Goal: Task Accomplishment & Management: Use online tool/utility

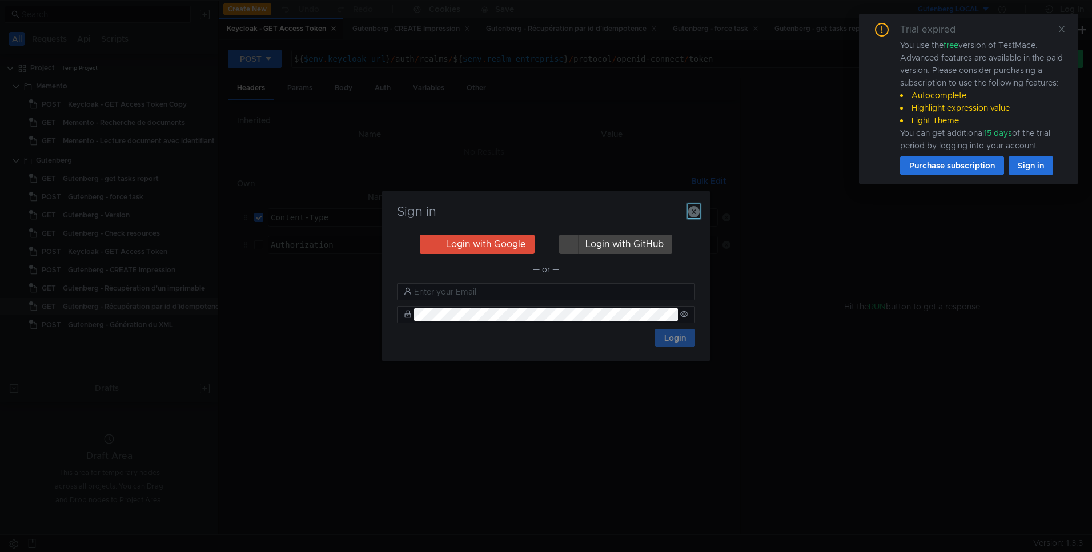
click at [697, 207] on icon "button" at bounding box center [693, 211] width 11 height 11
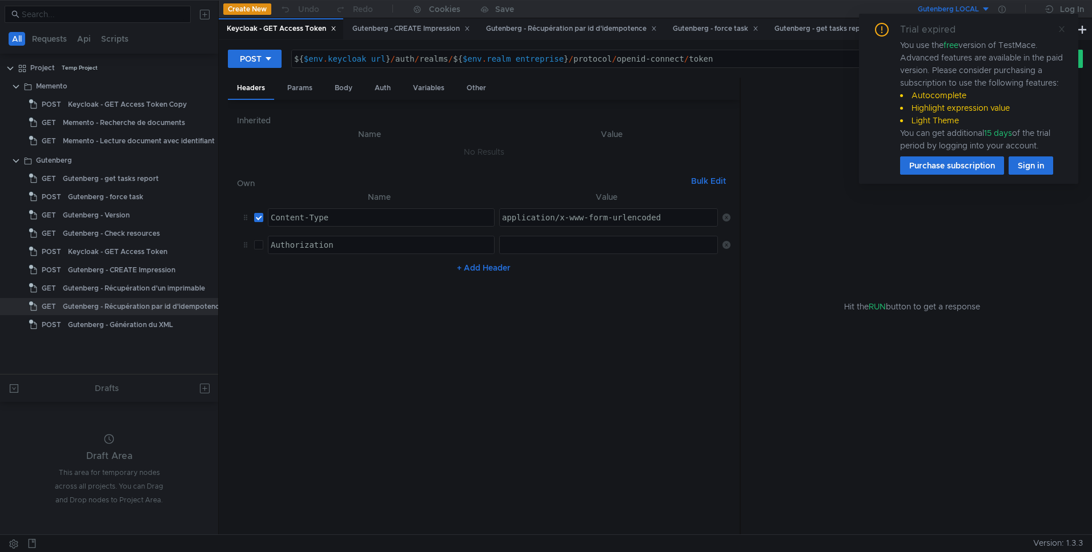
click at [1060, 31] on icon at bounding box center [1062, 29] width 8 height 8
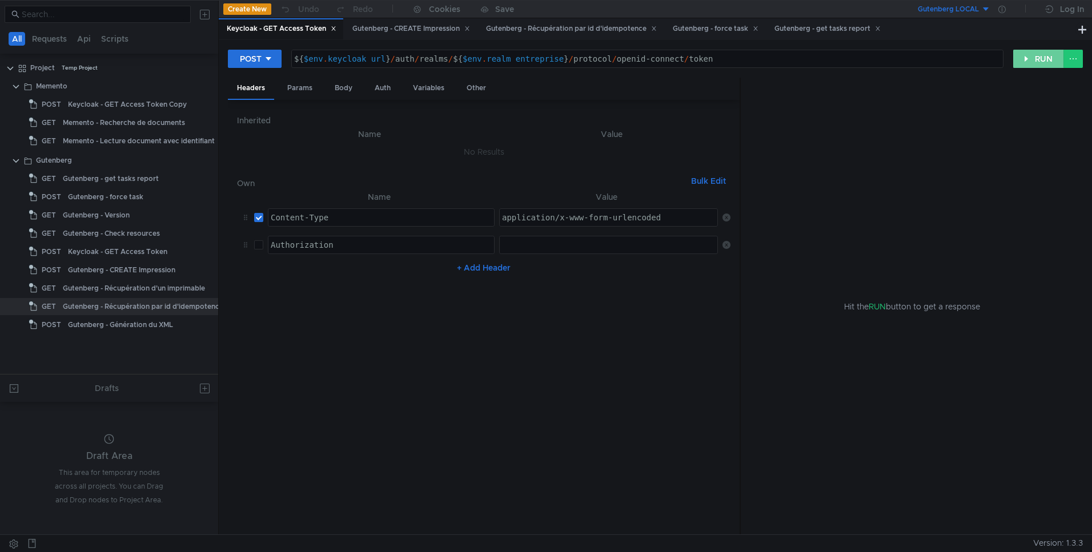
click at [1033, 63] on button "RUN" at bounding box center [1038, 59] width 51 height 18
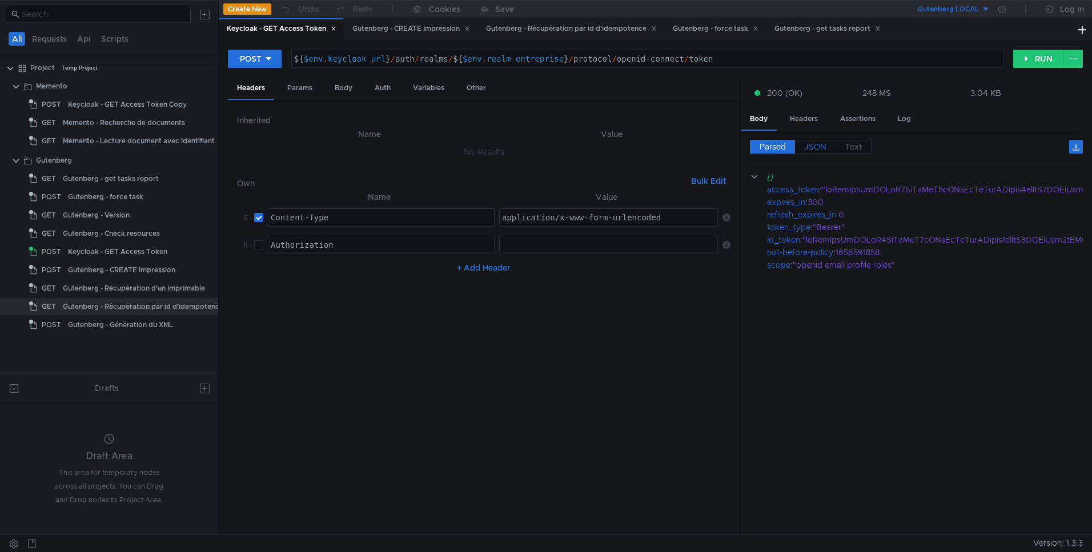
click at [816, 150] on span "JSON" at bounding box center [815, 147] width 22 height 10
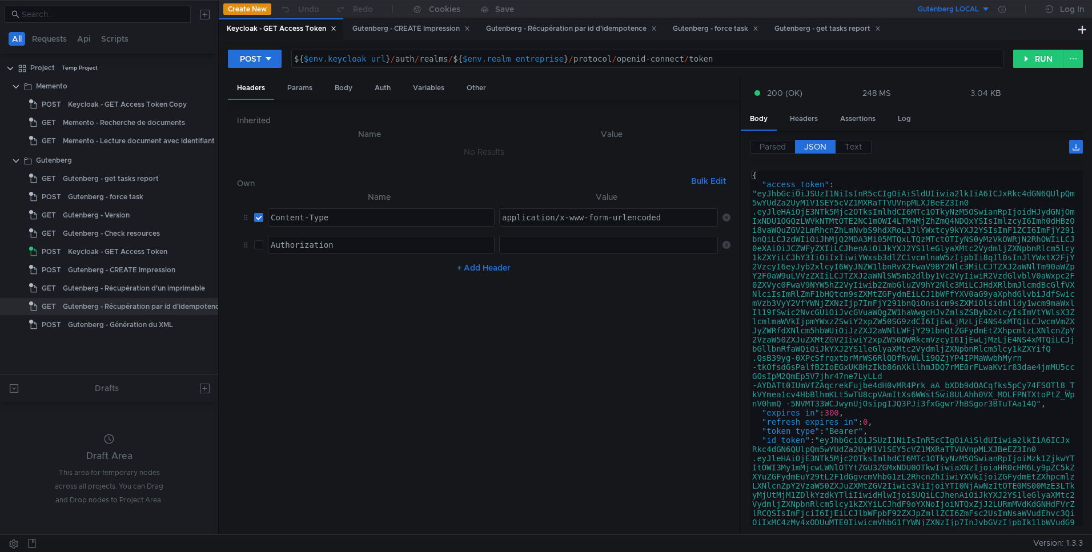
type textarea "[AUTH_TOKEN]"
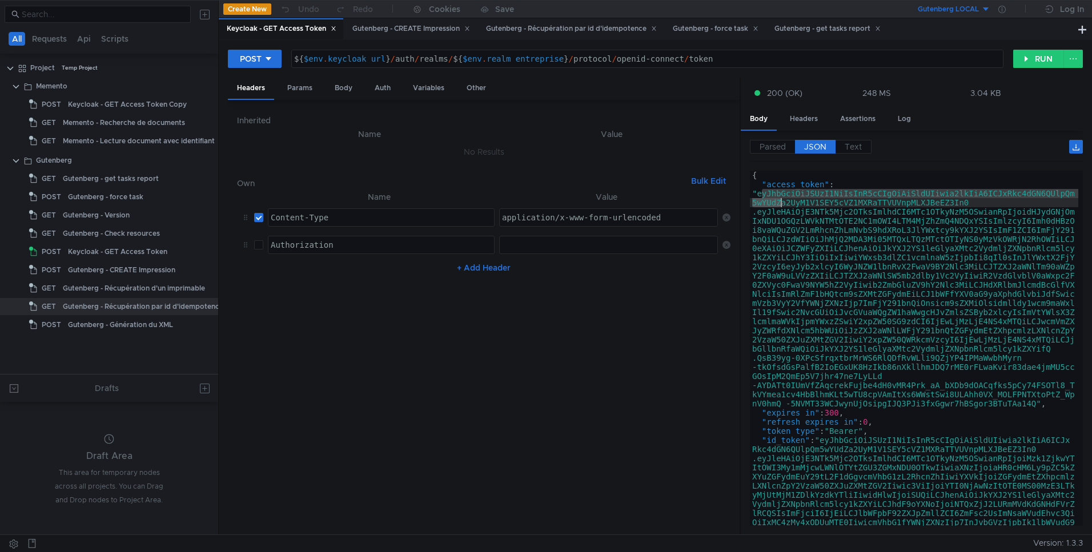
drag, startPoint x: 760, startPoint y: 193, endPoint x: 794, endPoint y: 214, distance: 39.0
click at [794, 214] on div "{ "access_token" : "eyJhbGciOiJSUzI1NiIsInR5cCIgOiAiSldUIiwia2lkIiA6ICJxRkc4dGN…" at bounding box center [914, 458] width 328 height 575
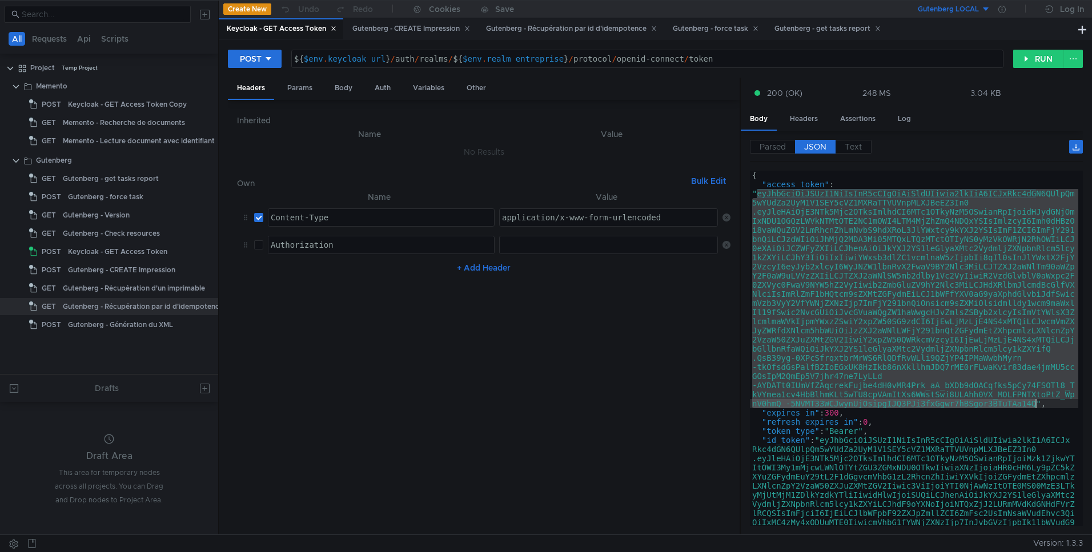
drag, startPoint x: 759, startPoint y: 193, endPoint x: 1036, endPoint y: 406, distance: 349.5
click at [1036, 406] on div "{ "access_token" : "eyJhbGciOiJSUzI1NiIsInR5cCIgOiAiSldUIiwia2lkIiA6ICJxRkc4dGN…" at bounding box center [914, 458] width 328 height 575
click at [1007, 9] on div at bounding box center [1002, 9] width 23 height 18
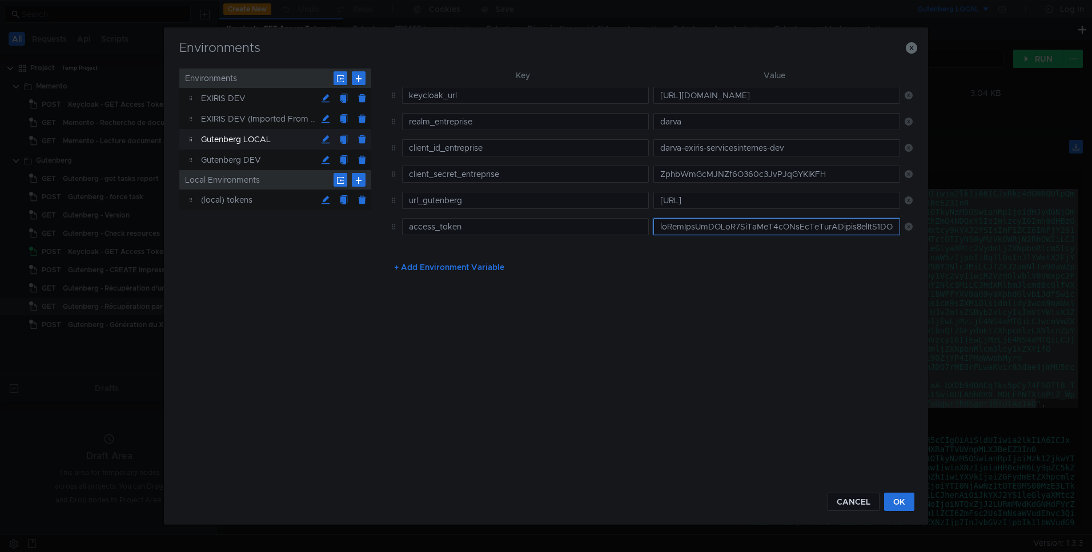
click at [755, 219] on input "text" at bounding box center [777, 226] width 247 height 17
paste input "eyJhbGciOiJSUzI1NiIsInR5cCIgOiAiSldUIiwia2lkIiA6ICJxRkc4dGN6QUlpQm5wYUdZa2UyM1V…"
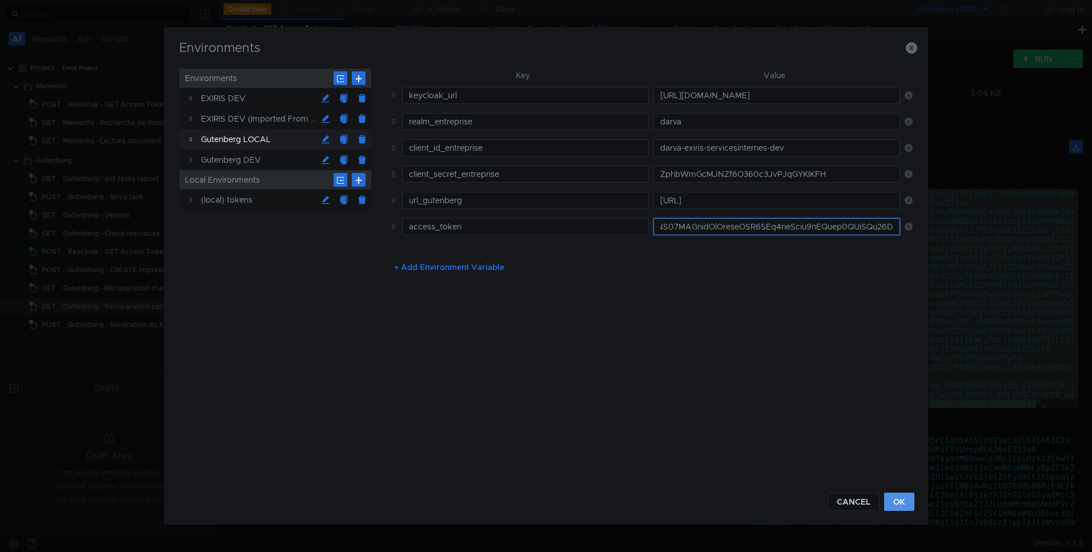
type input "eyJhbGciOiJSUzI1NiIsInR5cCIgOiAiSldUIiwia2lkIiA6ICJxRkc4dGN6QUlpQm5wYUdZa2UyM1V…"
click at [901, 503] on button "OK" at bounding box center [899, 502] width 30 height 18
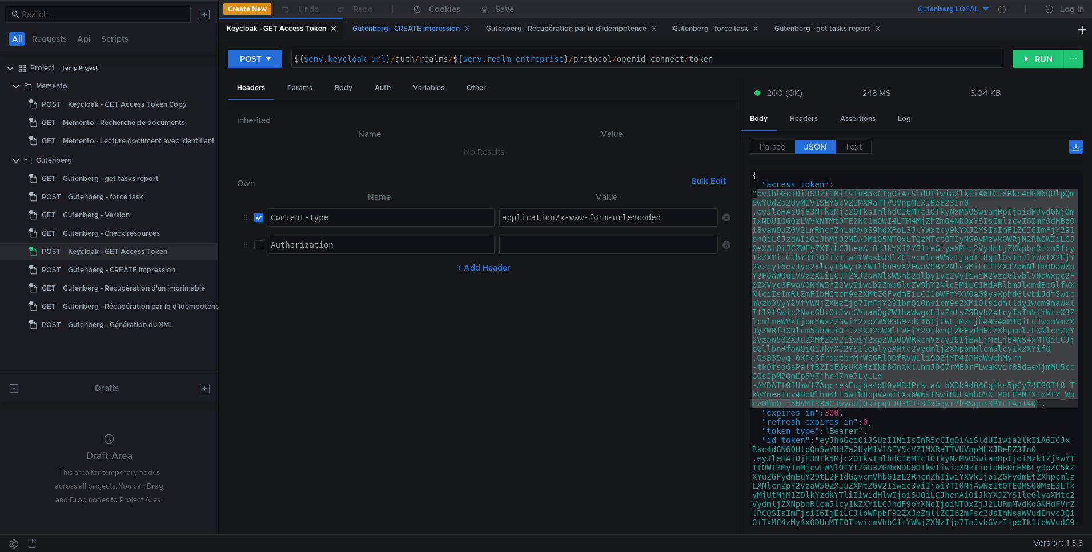
click at [388, 28] on div "Gutenberg - CREATE Impression" at bounding box center [411, 29] width 118 height 12
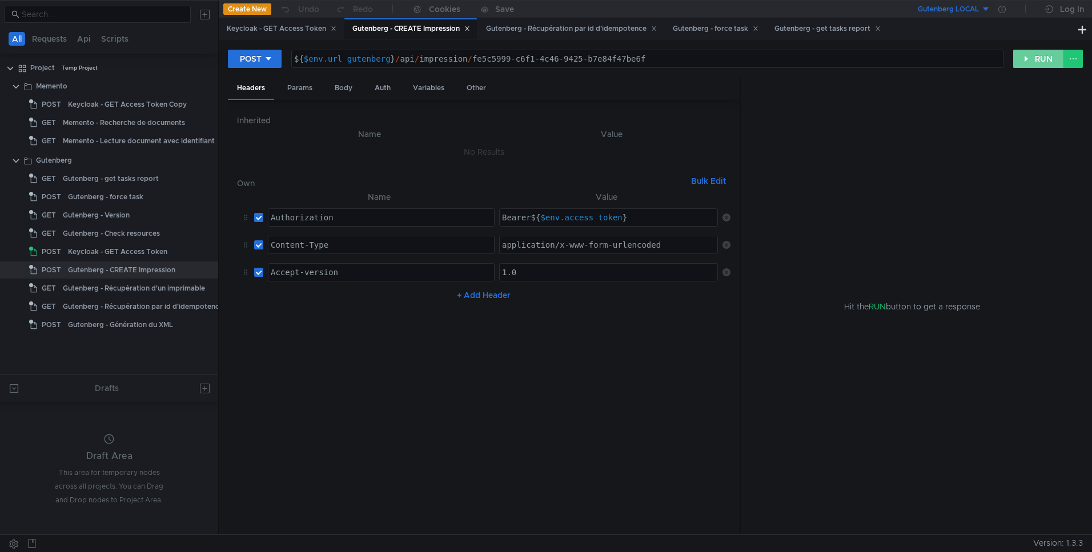
click at [1034, 62] on button "RUN" at bounding box center [1038, 59] width 51 height 18
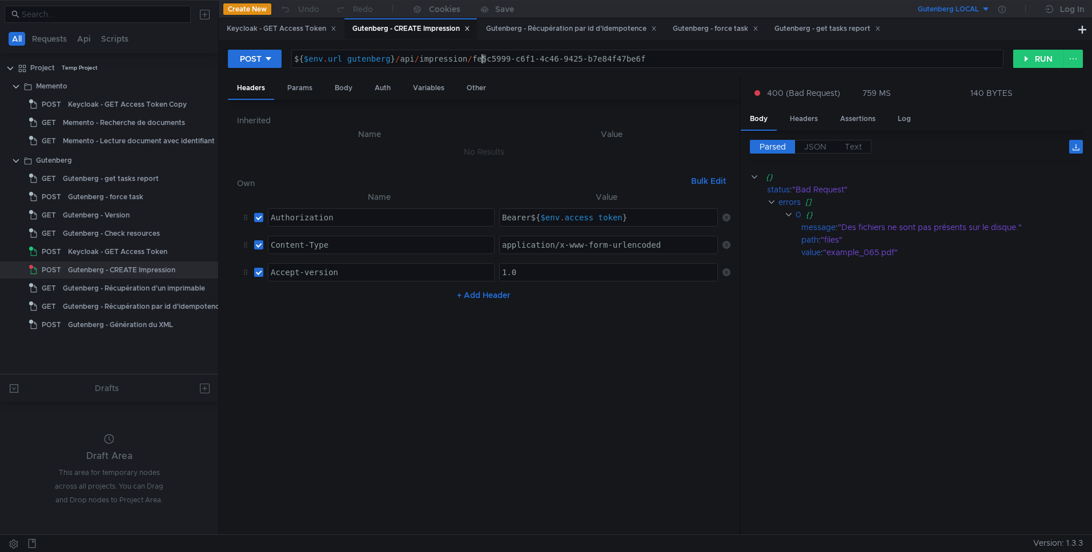
click at [484, 59] on div "${ $env . url_gutenberg } / api / impression / fe5c5999-c6f1-4c46-9425-b7e84f47…" at bounding box center [647, 67] width 711 height 27
type textarea "${$env.url_gutenberg}/api/impression/fe6c5999-c6f1-4c46-9425-b7e84f47be6f"
click at [344, 86] on div "Body" at bounding box center [344, 88] width 36 height 21
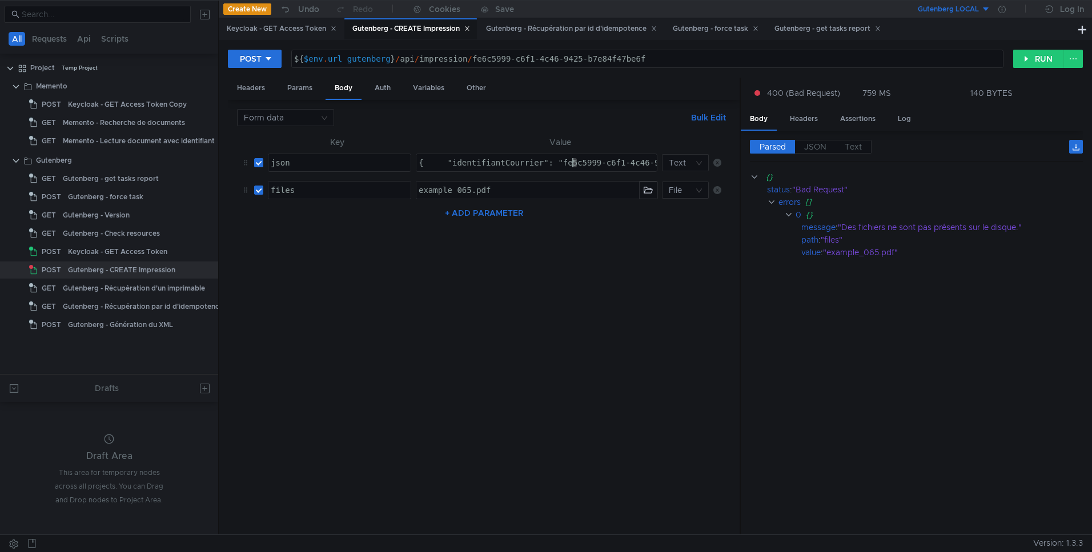
click at [1028, 59] on button "RUN" at bounding box center [1038, 59] width 51 height 18
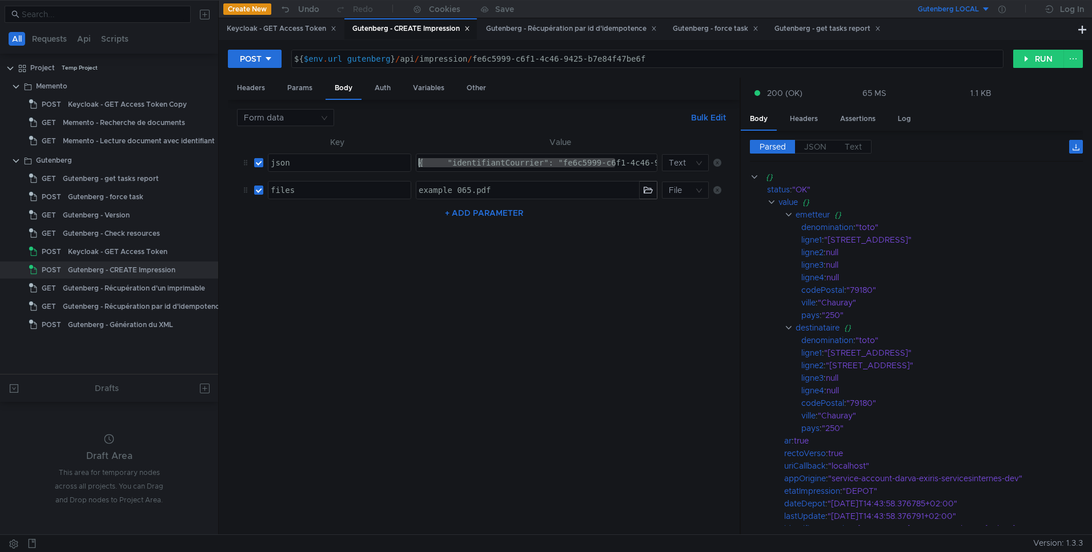
drag, startPoint x: 623, startPoint y: 164, endPoint x: 310, endPoint y: 146, distance: 313.0
click at [310, 146] on table "Key Value json הההההההההההההההההההההההההההההההההההההההההההההההההההההההההההההההה…" at bounding box center [484, 169] width 494 height 69
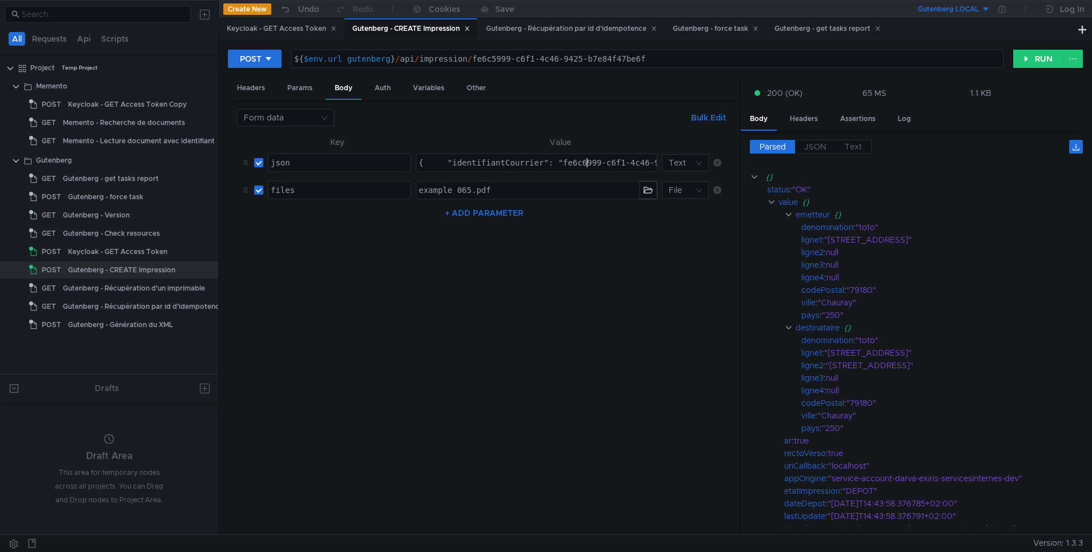
type textarea "{ "identifiantCourrier": "fe6c6999-c6f1-4c46-9425-b7e84f47be6f", "appOrigine": …"
click at [492, 56] on div "${ $env . url_gutenberg } / api / impression / fe6c5999-c6f1-4c46-9425-b7e84f47…" at bounding box center [647, 67] width 711 height 27
type textarea "${$env.url_gutenberg}/api/impression/fe6c6999-c6f1-4c46-9425-b7e84f47be6f"
drag, startPoint x: 635, startPoint y: 165, endPoint x: 657, endPoint y: 165, distance: 21.7
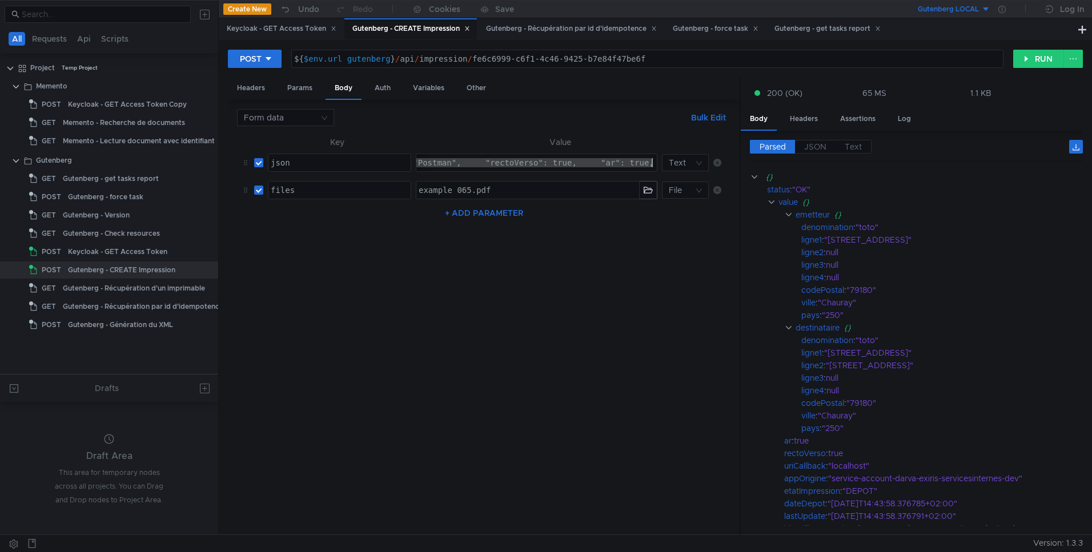
click at [657, 165] on div "{ "identifiantCourrier": "fe6c6999-c6f1-4c46-9425-b7e84f47be6f", "appOrigine": …" at bounding box center [536, 163] width 241 height 18
click at [1025, 65] on button "RUN" at bounding box center [1038, 59] width 51 height 18
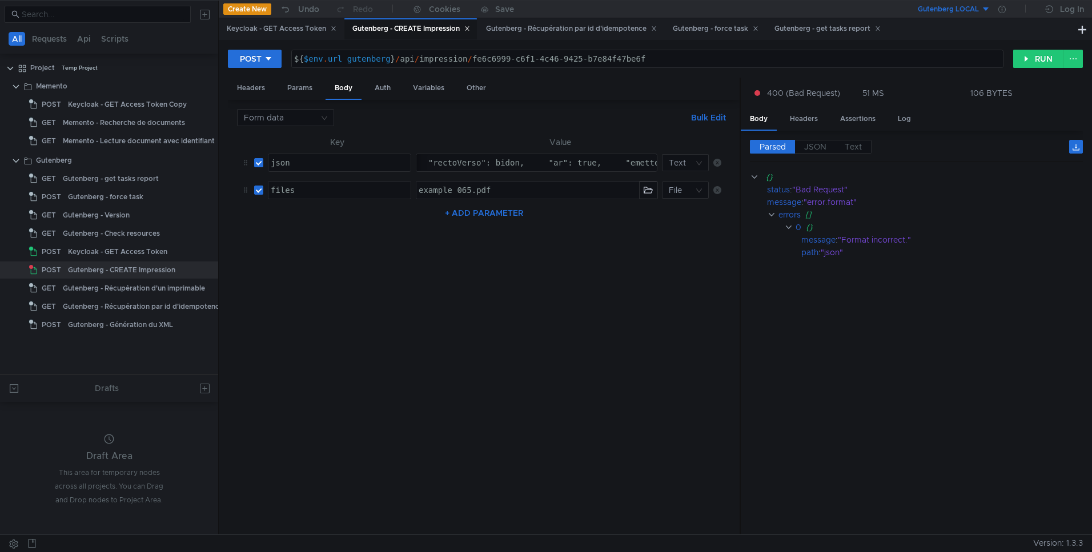
click at [1020, 66] on button "RUN" at bounding box center [1038, 59] width 51 height 18
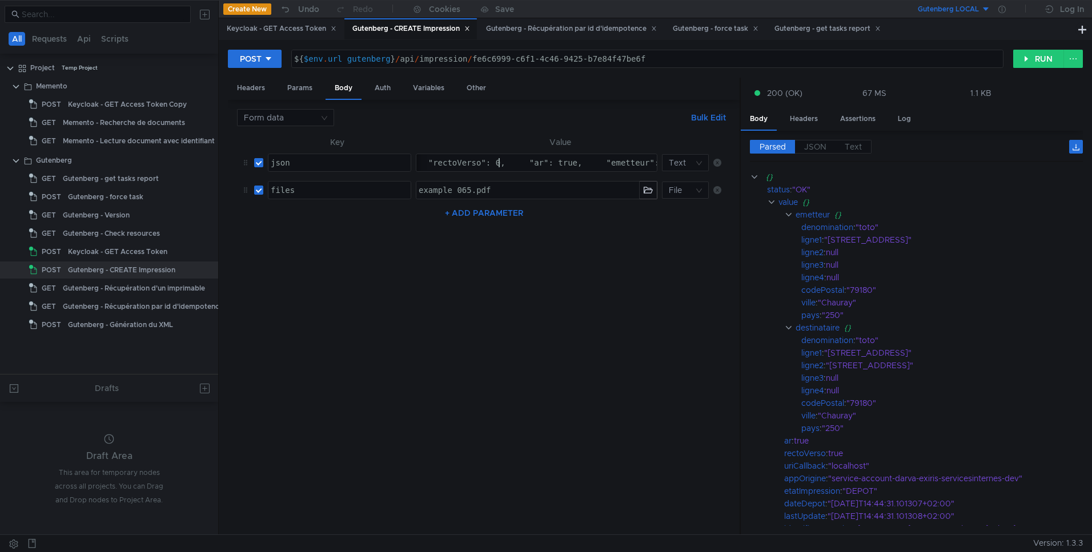
type textarea "{ "identifiantCourrier": "fe6c6999-c6f1-4c46-9425-b7e84f47be6f", "appOrigine": …"
click at [483, 58] on div "${ $env . url_gutenberg } / api / impression / fe6c6999-c6f1-4c46-9425-b7e84f47…" at bounding box center [647, 67] width 711 height 27
type textarea "${$env.url_gutenberg}/api/impression/fe7c6999-c6f1-4c46-9425-b7e84f47be6f"
drag, startPoint x: 439, startPoint y: 161, endPoint x: 302, endPoint y: 165, distance: 136.6
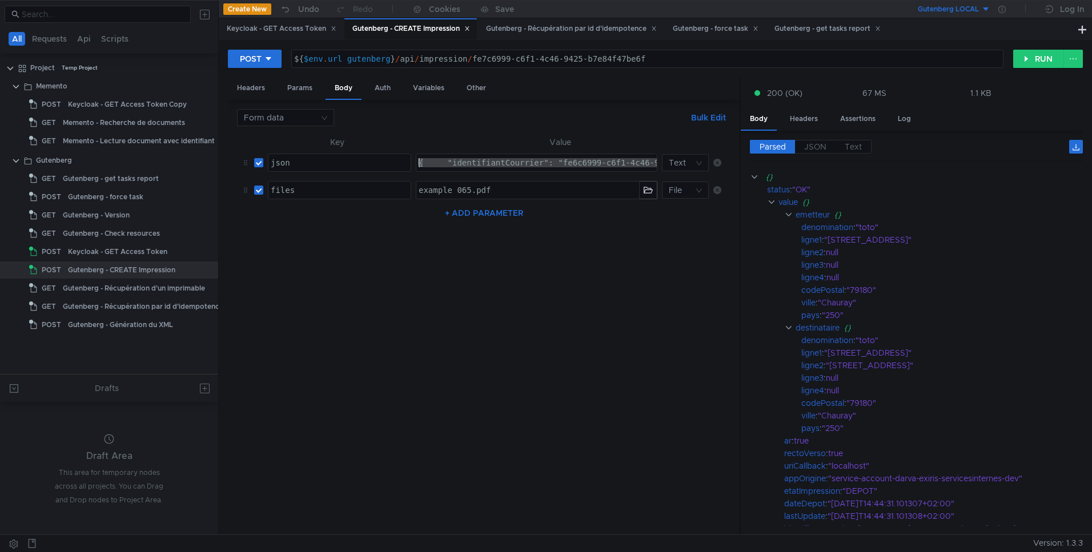
click at [302, 165] on tr "json הההההההההההההההההההההההההההההההההההההההההההההההההההההההההההההההההההההההההה…" at bounding box center [484, 162] width 494 height 27
click at [1039, 63] on button "RUN" at bounding box center [1038, 59] width 51 height 18
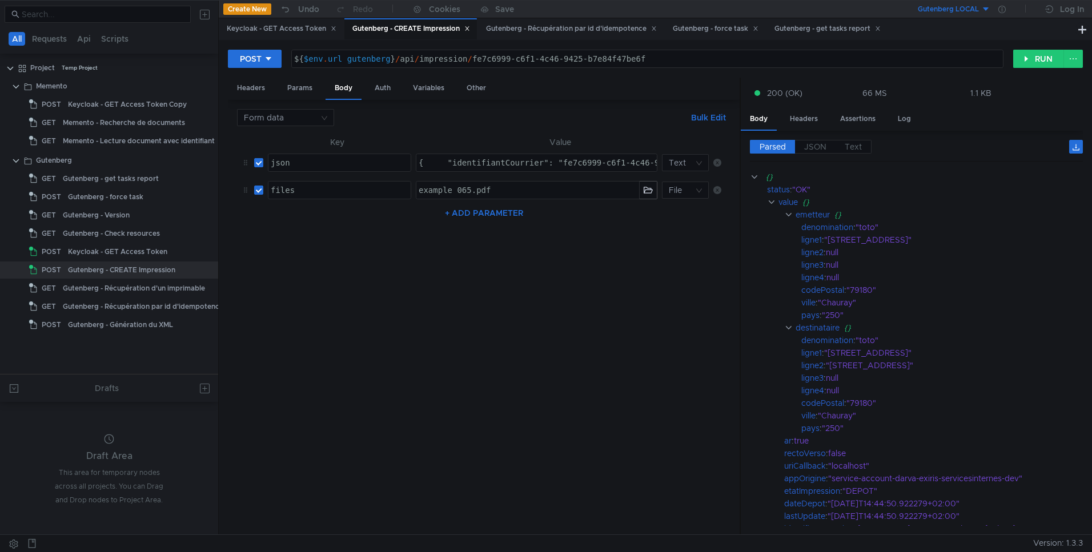
click at [640, 153] on td "{ "identifiantCourrier": "fe7c6999-c6f1-4c46-9425-b7e84f47be6f", "appOrigine": …" at bounding box center [560, 162] width 298 height 27
drag, startPoint x: 643, startPoint y: 162, endPoint x: 507, endPoint y: 169, distance: 136.1
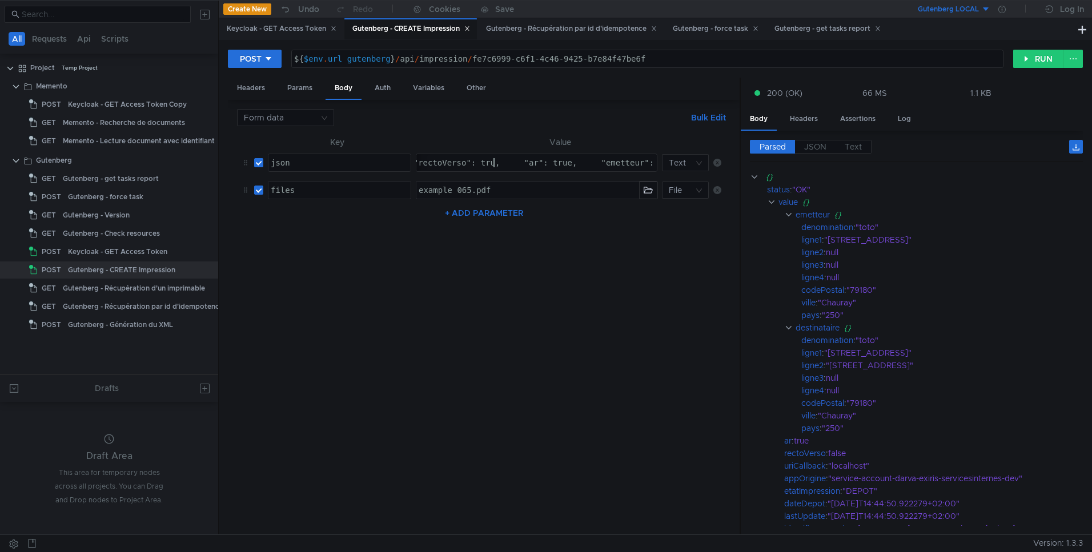
scroll to position [0, 42]
type textarea "{ "identifiantCourrier": "fe7c6999-c6f1-4c46-9425-b7e84f47be6f", "appOrigine": …"
click at [620, 299] on nz-table "Key Value json הההההההההההההההההההההההההההההההההההההההההההההההההההההההההההההההה…" at bounding box center [484, 330] width 494 height 391
click at [1025, 61] on button "RUN" at bounding box center [1038, 59] width 51 height 18
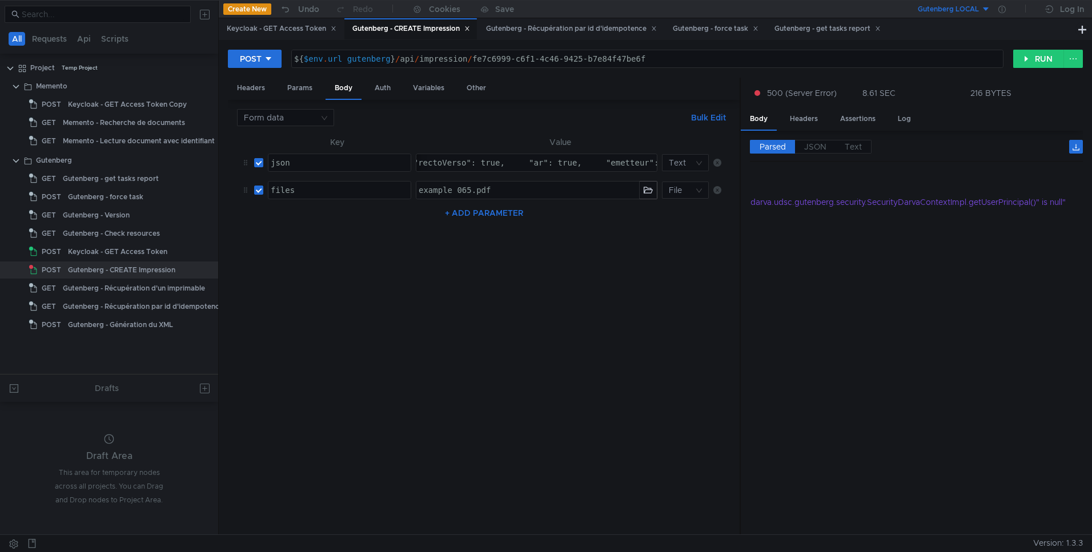
scroll to position [0, 381]
click at [1032, 53] on button "RUN" at bounding box center [1038, 59] width 51 height 18
click at [262, 30] on div "Keycloak - GET Access Token" at bounding box center [282, 29] width 110 height 12
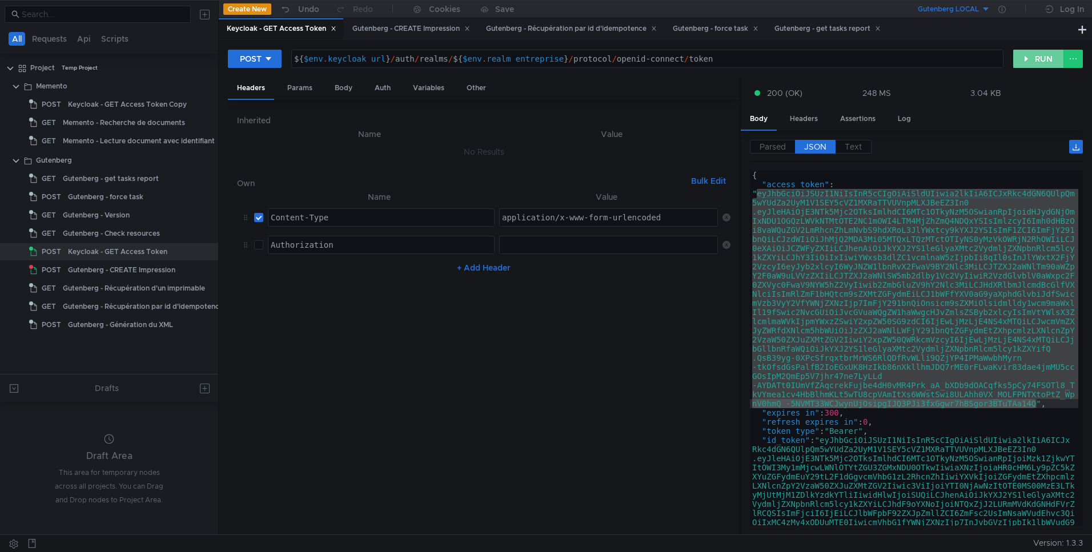
click at [1022, 55] on button "RUN" at bounding box center [1038, 59] width 51 height 18
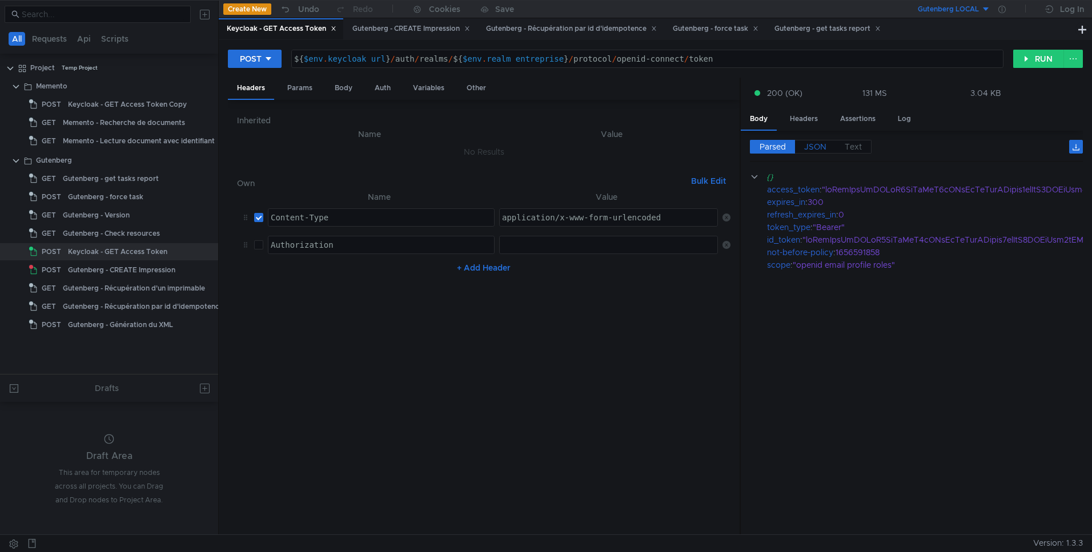
click at [814, 150] on span "JSON" at bounding box center [815, 147] width 22 height 10
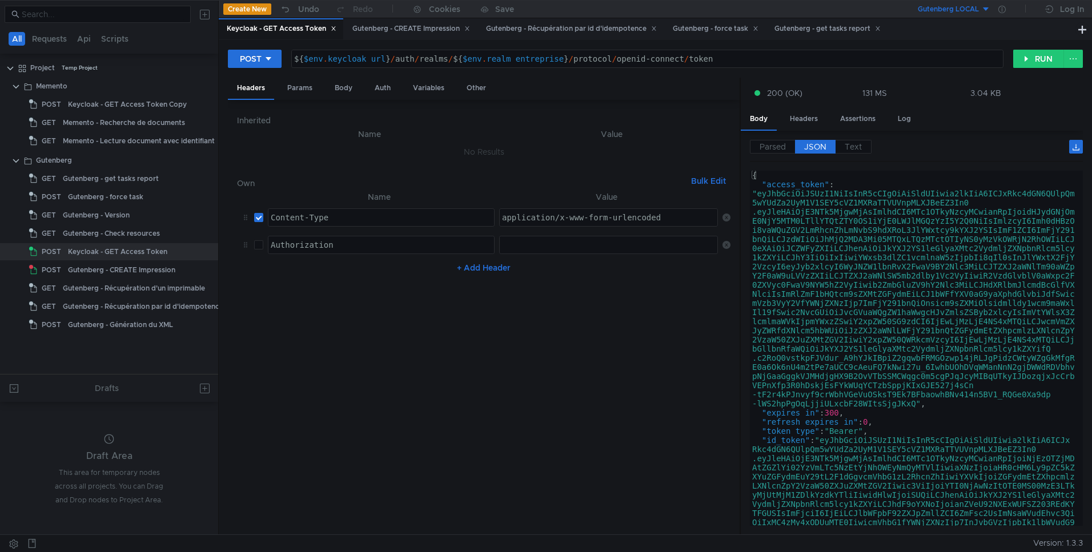
type textarea "[AUTH_TOKEN]"
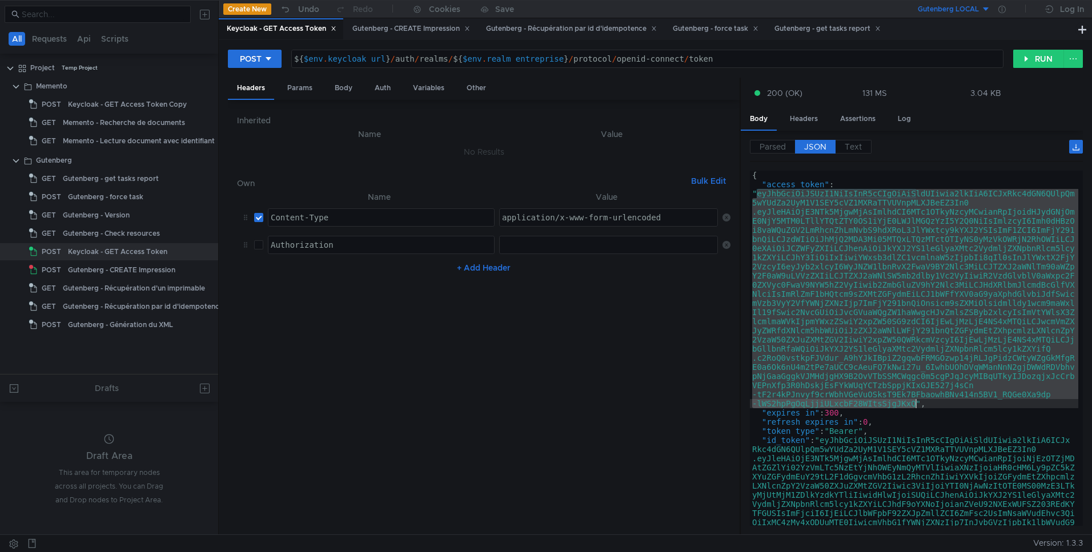
drag, startPoint x: 759, startPoint y: 195, endPoint x: 915, endPoint y: 406, distance: 262.6
click at [915, 406] on div "{ "access_token" : "eyJhbGciOiJSUzI1NiIsInR5cCIgOiAiSldUIiwia2lkIiA6ICJxRkc4dGN…" at bounding box center [914, 463] width 328 height 584
click at [1006, 8] on div at bounding box center [1002, 9] width 23 height 18
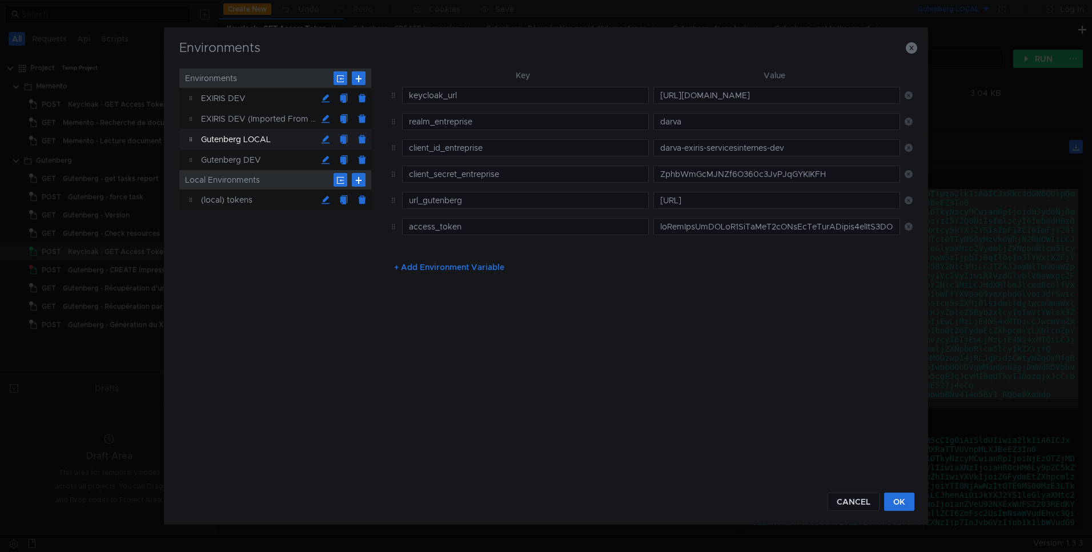
click at [719, 246] on nz-table "Key Value keycloak_url [URL][DOMAIN_NAME] realm_entreprise darva client_id_entr…" at bounding box center [649, 164] width 528 height 190
click at [719, 230] on input "text" at bounding box center [777, 226] width 247 height 17
paste input "eyJhbGciOiJSUzI1NiIsInR5cCIgOiAiSldUIiwia2lkIiA6ICJxRkc4dGN6QUlpQm5wYUdZa2UyM1V…"
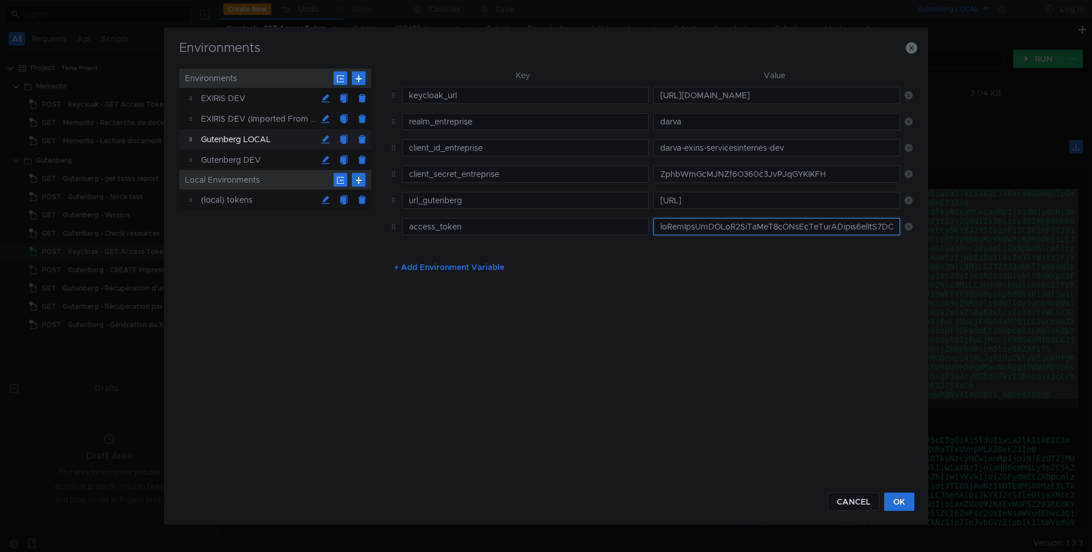
scroll to position [0, 6993]
type input "eyJhbGciOiJSUzI1NiIsInR5cCIgOiAiSldUIiwia2lkIiA6ICJxRkc4dGN6QUlpQm5wYUdZa2UyM1V…"
click at [909, 503] on button "OK" at bounding box center [899, 502] width 30 height 18
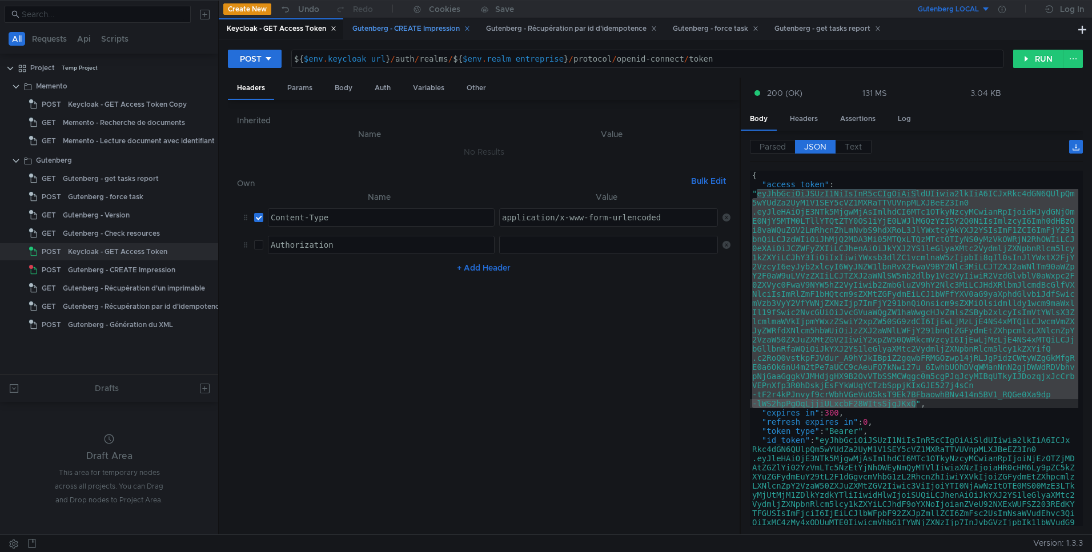
click at [383, 30] on div "Gutenberg - CREATE Impression" at bounding box center [411, 29] width 118 height 12
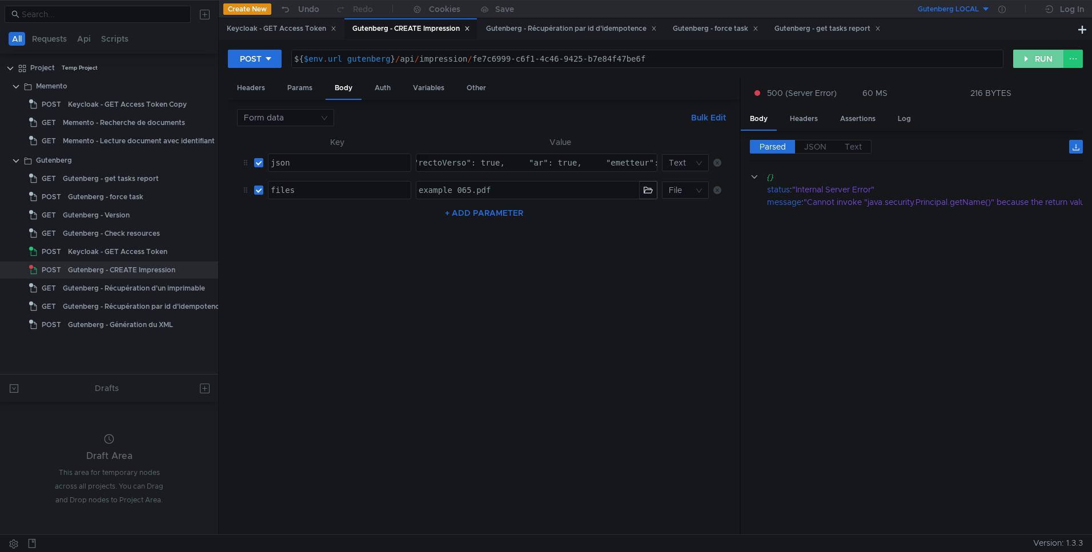
click at [1020, 66] on button "RUN" at bounding box center [1038, 59] width 51 height 18
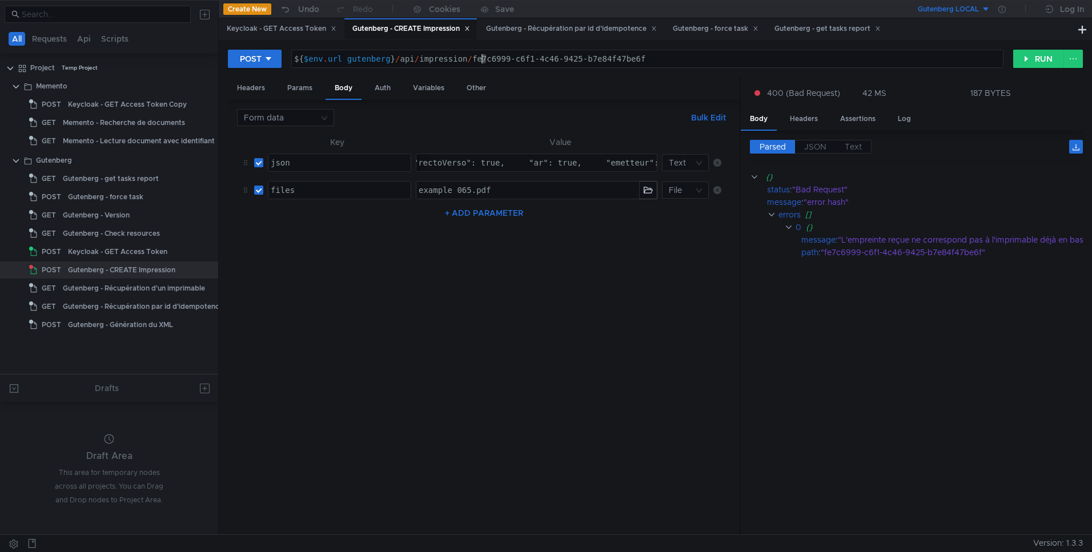
click at [484, 61] on div "${ $env . url_gutenberg } / api / impression / fe7c6999-c6f1-4c46-9425-b7e84f47…" at bounding box center [647, 67] width 711 height 27
type textarea "${$env.url_gutenberg}/api/impression/fe8c6999-c6f1-4c46-9425-b7e84f47be6f"
drag, startPoint x: 447, startPoint y: 155, endPoint x: 513, endPoint y: 166, distance: 66.6
click at [307, 173] on tr "json הההההההההההההההההההההההההההההההההההההההההההההההההההההההההההההההההההההההההה…" at bounding box center [484, 162] width 494 height 27
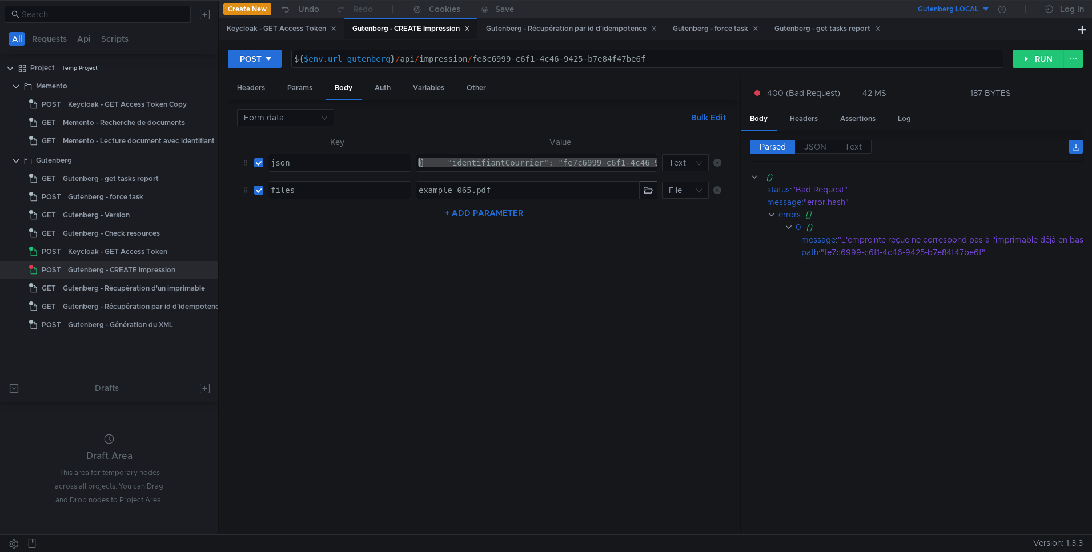
click at [568, 163] on div "{ "identifiantCourrier": "fe7c6999-c6f1-4c46-9425-b7e84f47be6f", "appOrigine": …" at bounding box center [536, 162] width 240 height 17
type textarea "{ "identifiantCourrier": "fe8c6999-c6f1-4c46-9425-b7e84f47be6f", "appOrigine": …"
drag, startPoint x: 744, startPoint y: 156, endPoint x: 583, endPoint y: 158, distance: 160.5
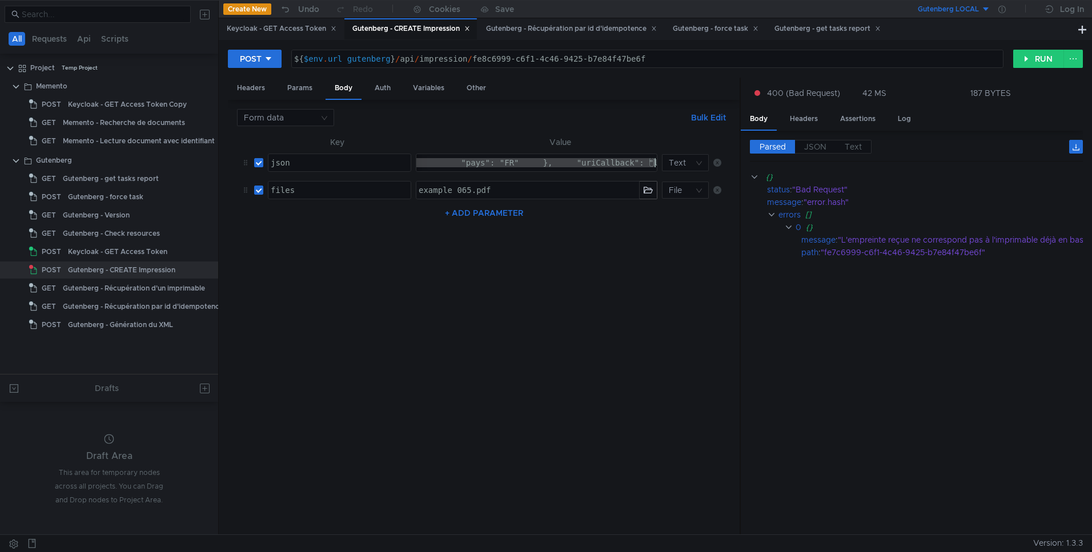
drag, startPoint x: 517, startPoint y: 164, endPoint x: 647, endPoint y: 166, distance: 129.7
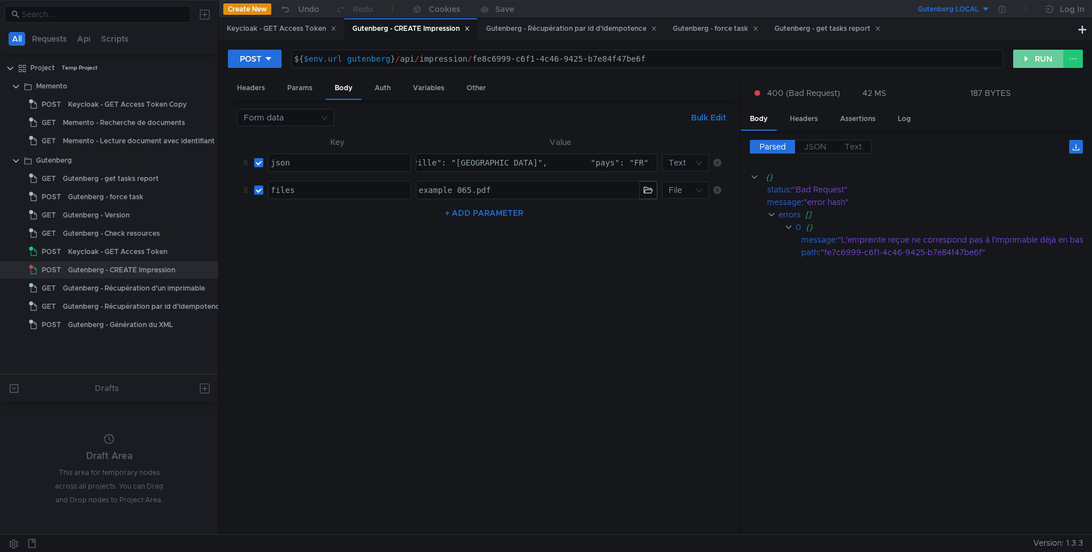
click at [1027, 61] on button "RUN" at bounding box center [1038, 59] width 51 height 18
drag, startPoint x: 633, startPoint y: 158, endPoint x: 623, endPoint y: 162, distance: 10.8
click at [1042, 61] on button "RUN" at bounding box center [1038, 59] width 51 height 18
click at [1030, 52] on button "RUN" at bounding box center [1038, 59] width 51 height 18
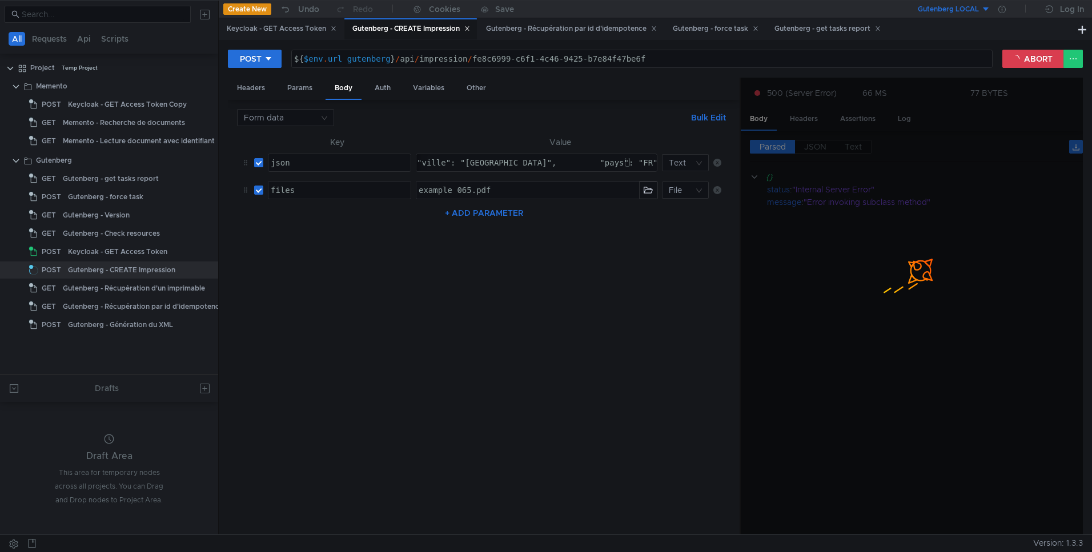
scroll to position [0, 14]
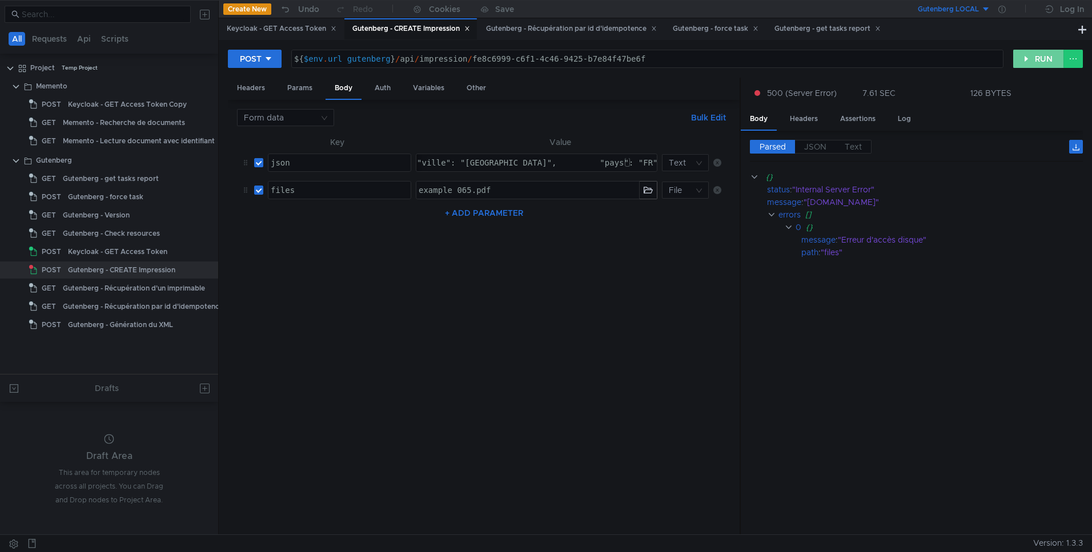
click at [1031, 55] on button "RUN" at bounding box center [1038, 59] width 51 height 18
click at [1020, 60] on button "RUN" at bounding box center [1038, 59] width 51 height 18
click at [1035, 54] on button "RUN" at bounding box center [1038, 59] width 51 height 18
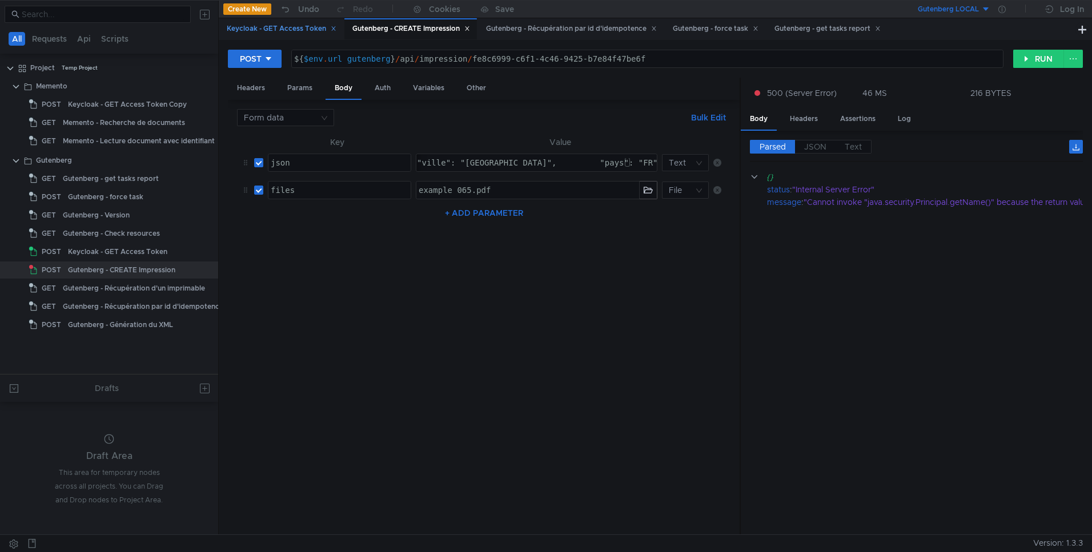
click at [279, 30] on div "Keycloak - GET Access Token" at bounding box center [282, 29] width 110 height 12
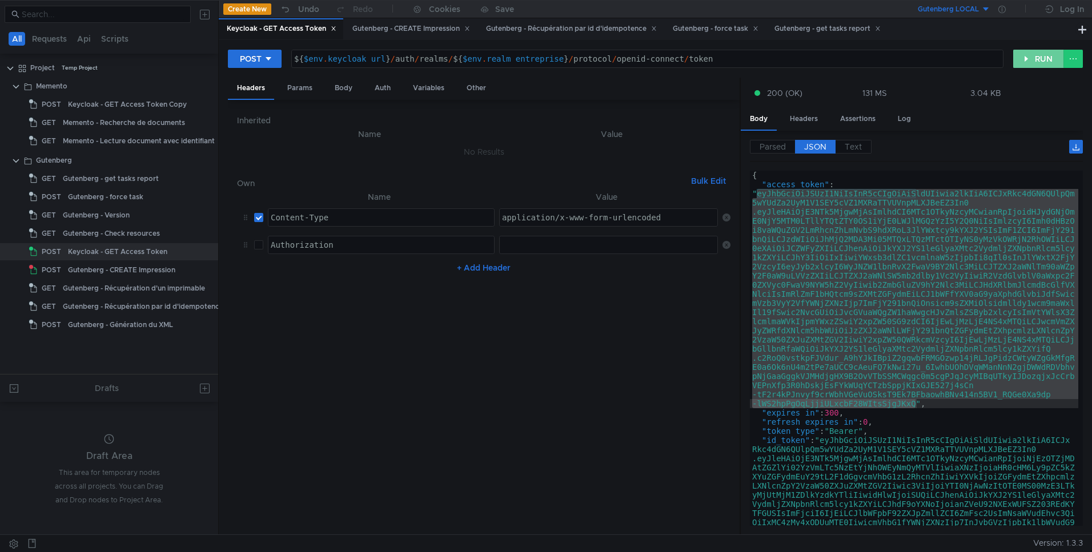
click at [1030, 51] on button "RUN" at bounding box center [1038, 59] width 51 height 18
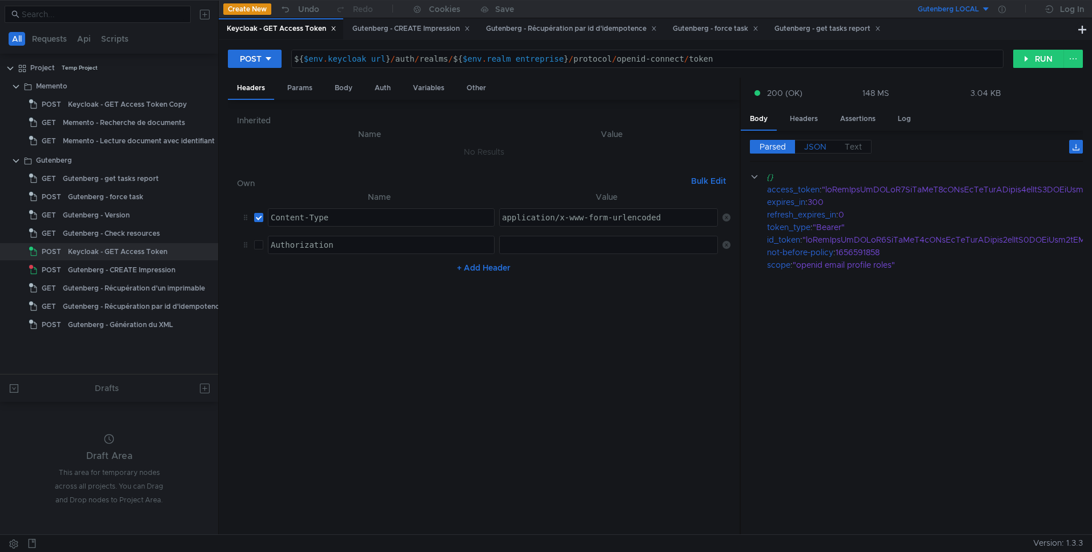
click at [817, 148] on span "JSON" at bounding box center [815, 147] width 22 height 10
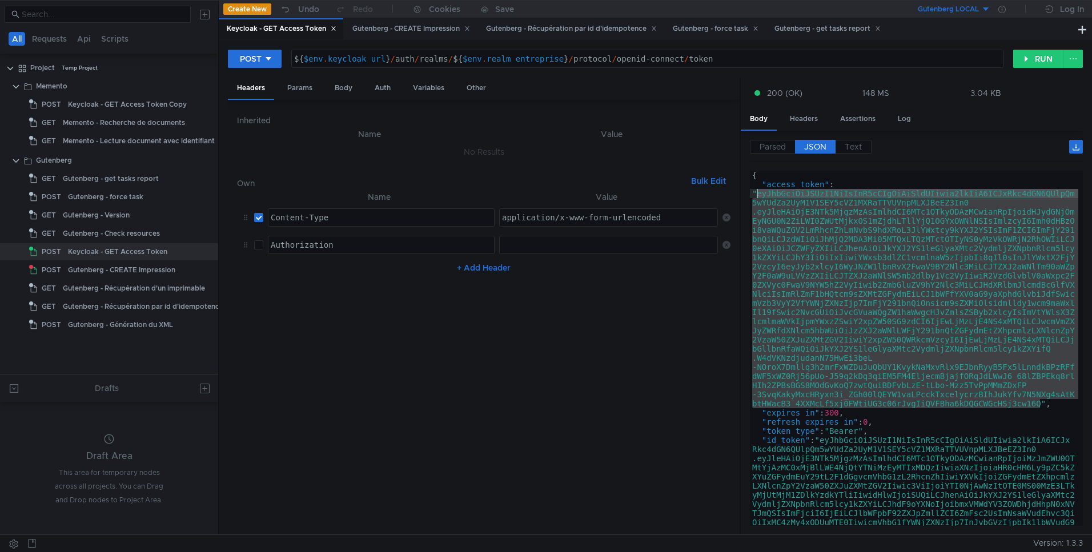
drag, startPoint x: 1041, startPoint y: 406, endPoint x: 758, endPoint y: 193, distance: 354.9
click at [758, 193] on div "{ "access_token" : "eyJhbGciOiJSUzI1NiIsInR5cCIgOiAiSldUIiwia2lkIiA6ICJxRkc4dGN…" at bounding box center [914, 458] width 328 height 575
click at [1000, 9] on icon at bounding box center [1002, 9] width 7 height 7
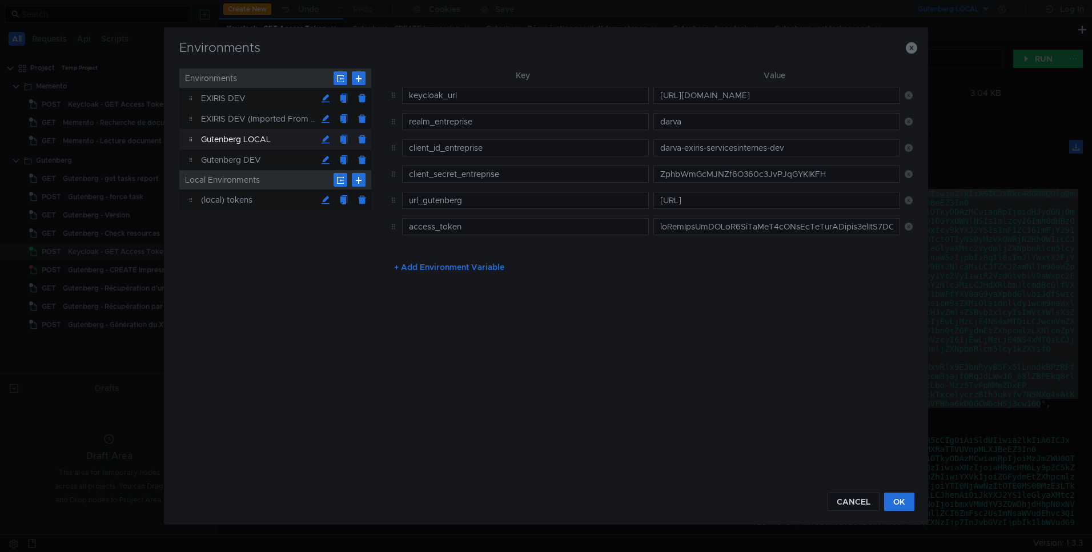
click at [694, 216] on td at bounding box center [774, 227] width 251 height 26
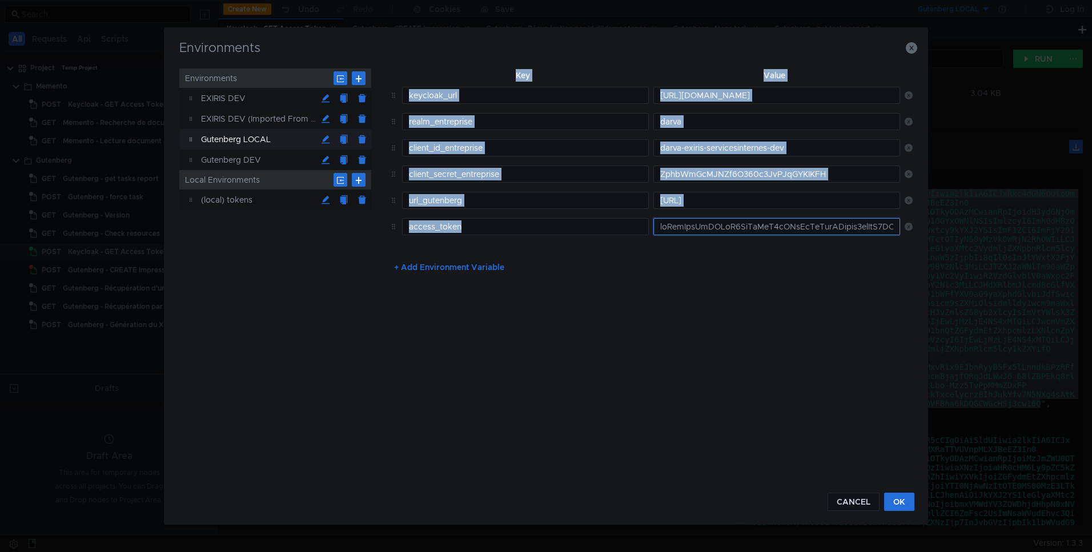
click at [697, 230] on input "text" at bounding box center [777, 226] width 247 height 17
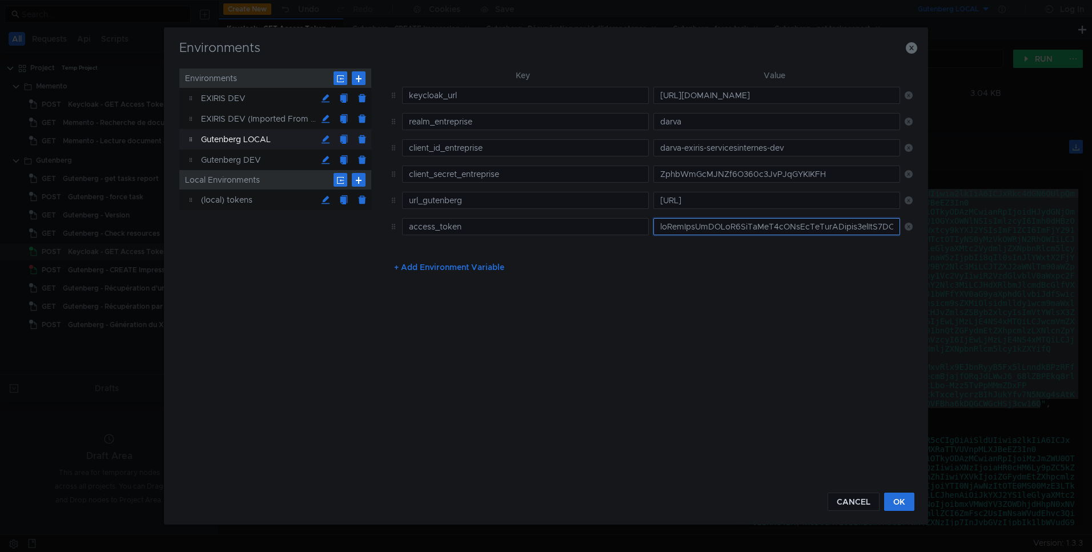
click at [697, 230] on input "text" at bounding box center [777, 226] width 247 height 17
paste input "zMzAsImlhdCI6MTc1OTkyODAzMCwianRpIjoidHJydGNjOmEyNGU0N2ZiLWI0ZWUtMjkxOS1mZjdhLT…"
type input "eyJhbGciOiJSUzI1NiIsInR5cCIgOiAiSldUIiwia2lkIiA6ICJxRkc4dGN6QUlpQm5wYUdZa2UyM1V…"
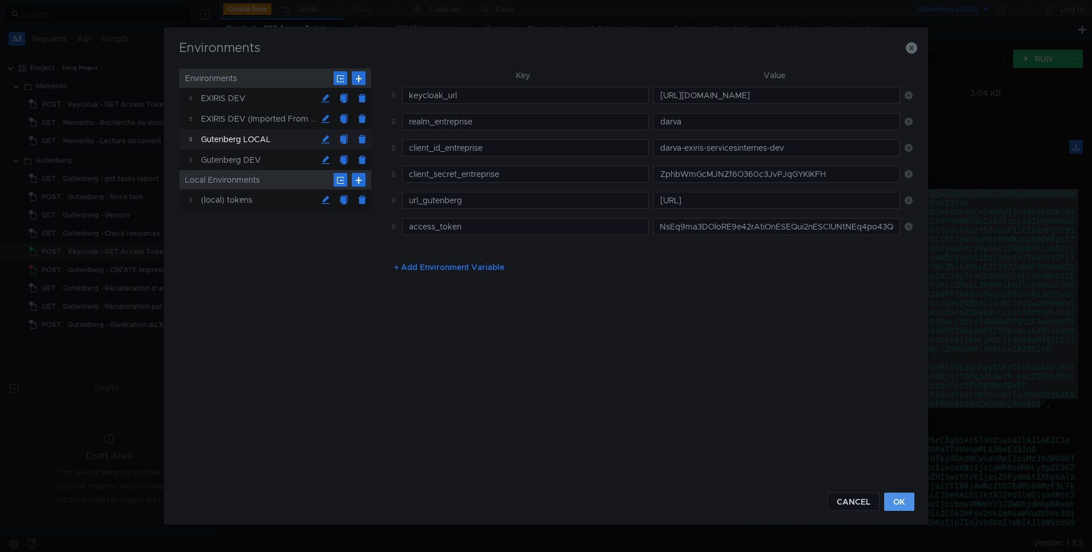
scroll to position [0, 0]
click at [915, 493] on button "OK" at bounding box center [899, 502] width 30 height 18
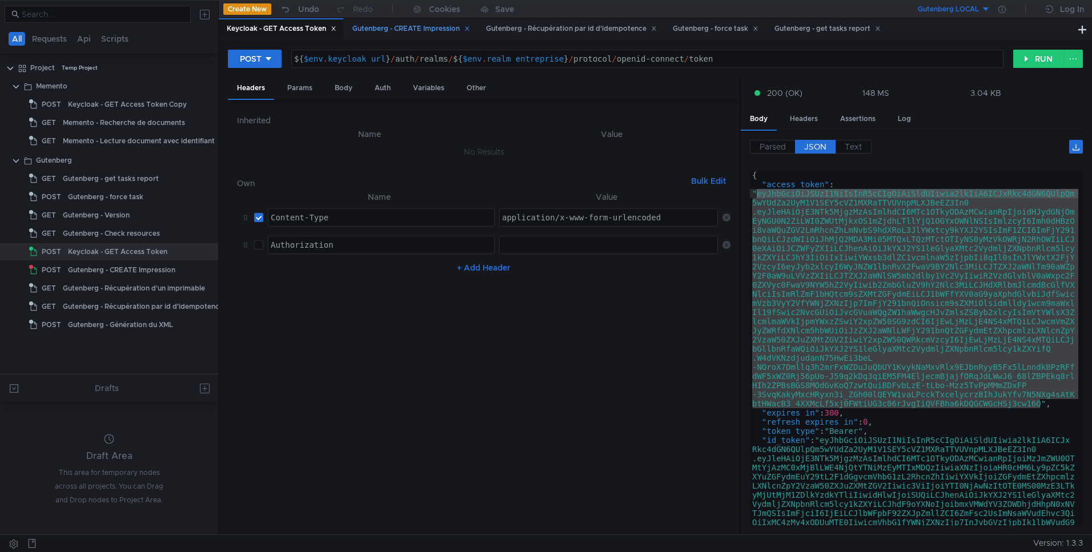
click at [419, 25] on div "Gutenberg - CREATE Impression" at bounding box center [411, 29] width 118 height 12
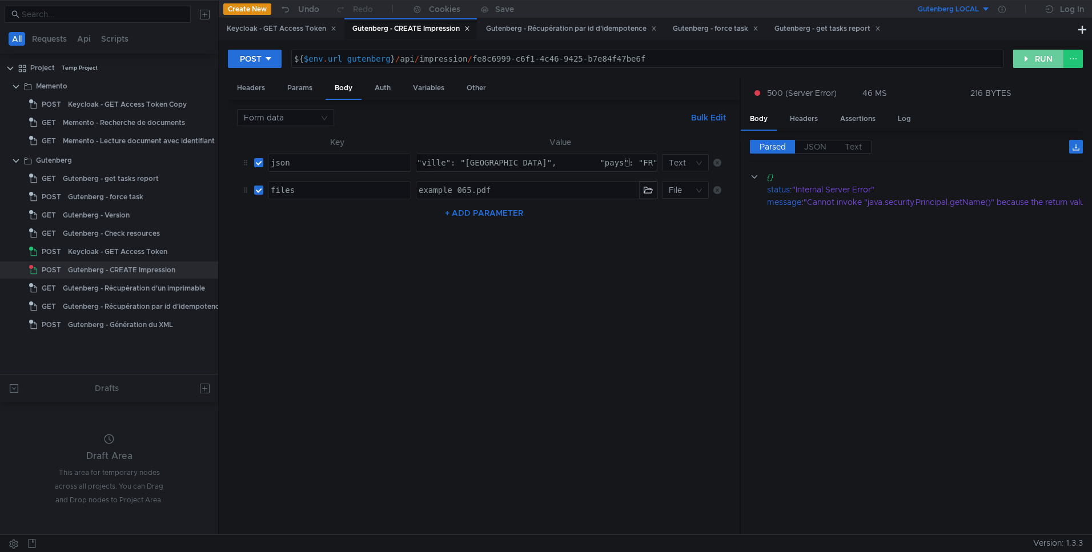
click at [1029, 62] on button "RUN" at bounding box center [1038, 59] width 51 height 18
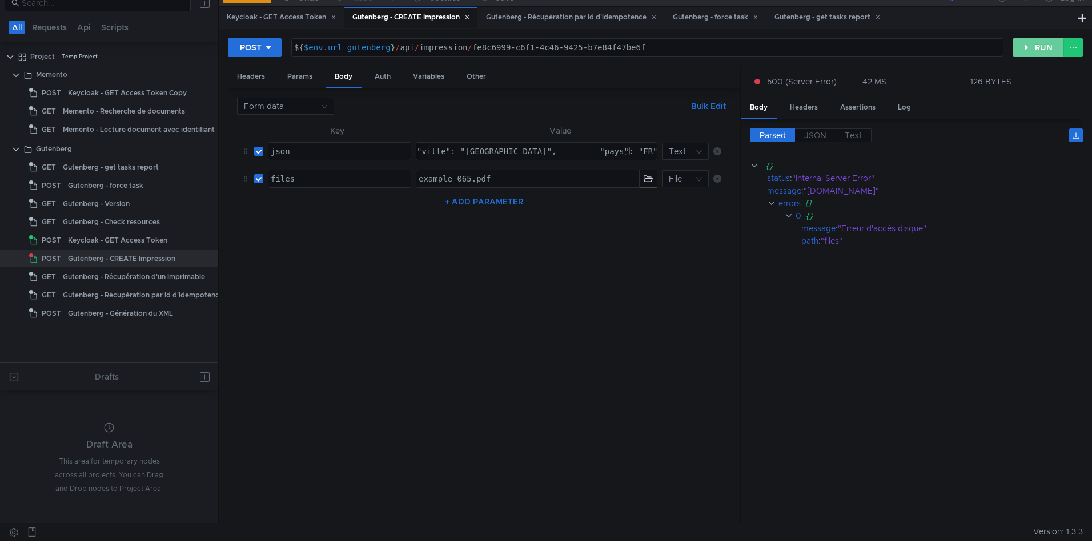
click at [1031, 46] on button "RUN" at bounding box center [1038, 47] width 51 height 18
click at [1029, 45] on button "RUN" at bounding box center [1038, 47] width 51 height 18
click at [1019, 50] on button "RUN" at bounding box center [1038, 47] width 51 height 18
click at [1036, 49] on button "RUN" at bounding box center [1038, 47] width 51 height 18
click at [1025, 45] on button "RUN" at bounding box center [1038, 47] width 51 height 18
